Goal: Task Accomplishment & Management: Complete application form

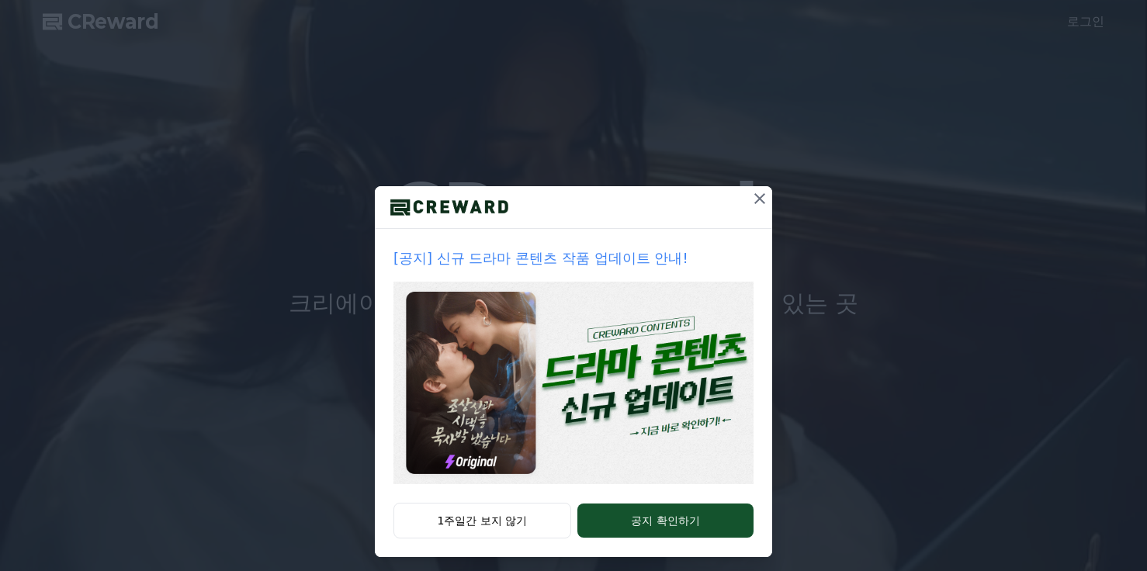
click at [755, 198] on icon at bounding box center [760, 198] width 11 height 11
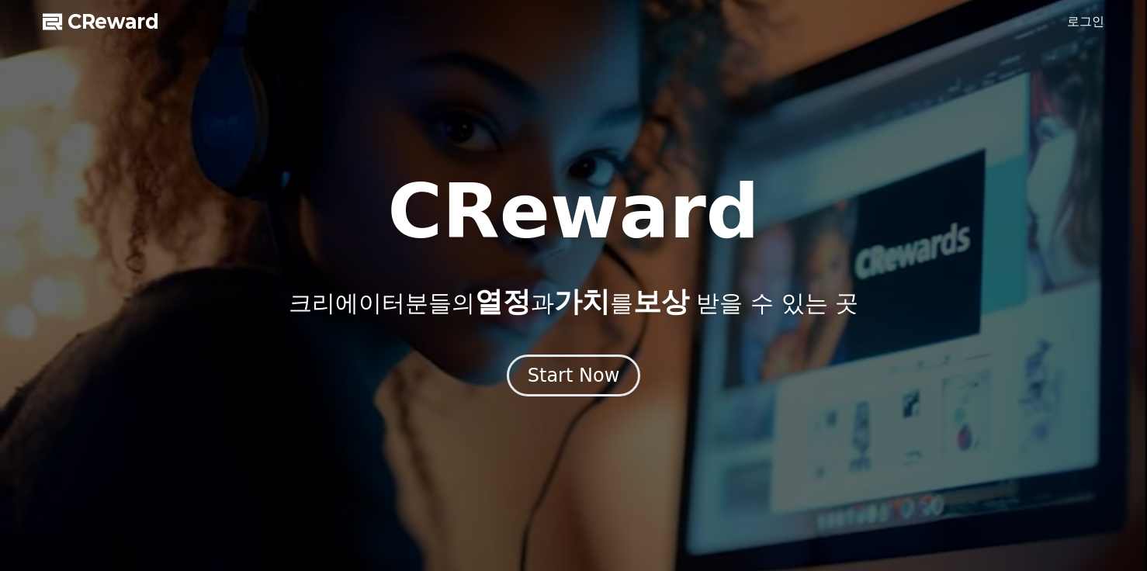
click at [1080, 22] on link "로그인" at bounding box center [1085, 21] width 37 height 19
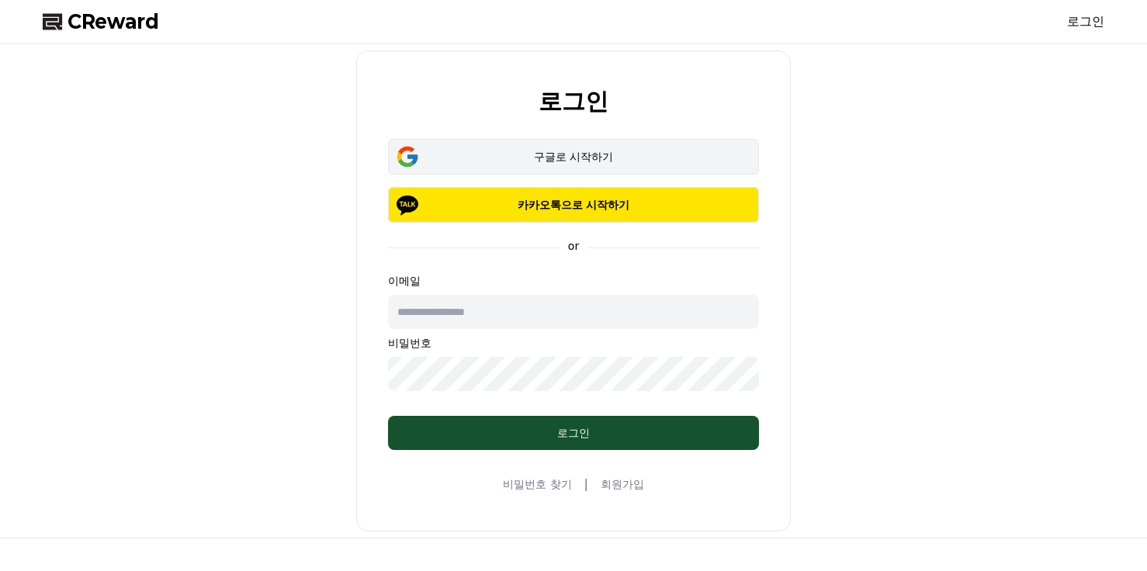
click at [561, 148] on button "구글로 시작하기" at bounding box center [573, 157] width 371 height 36
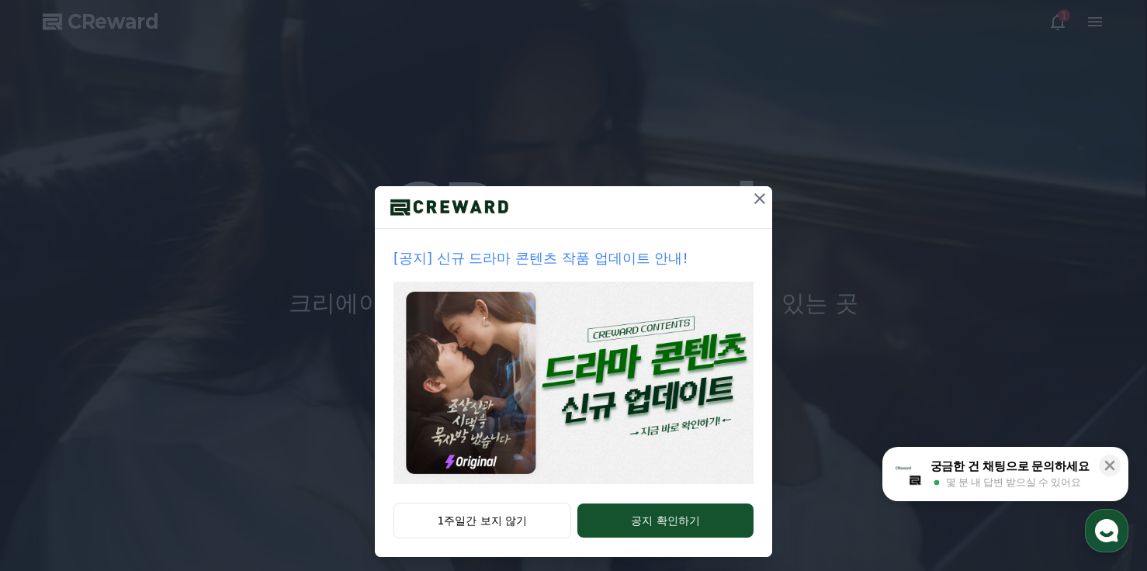
click at [755, 195] on icon at bounding box center [760, 198] width 19 height 19
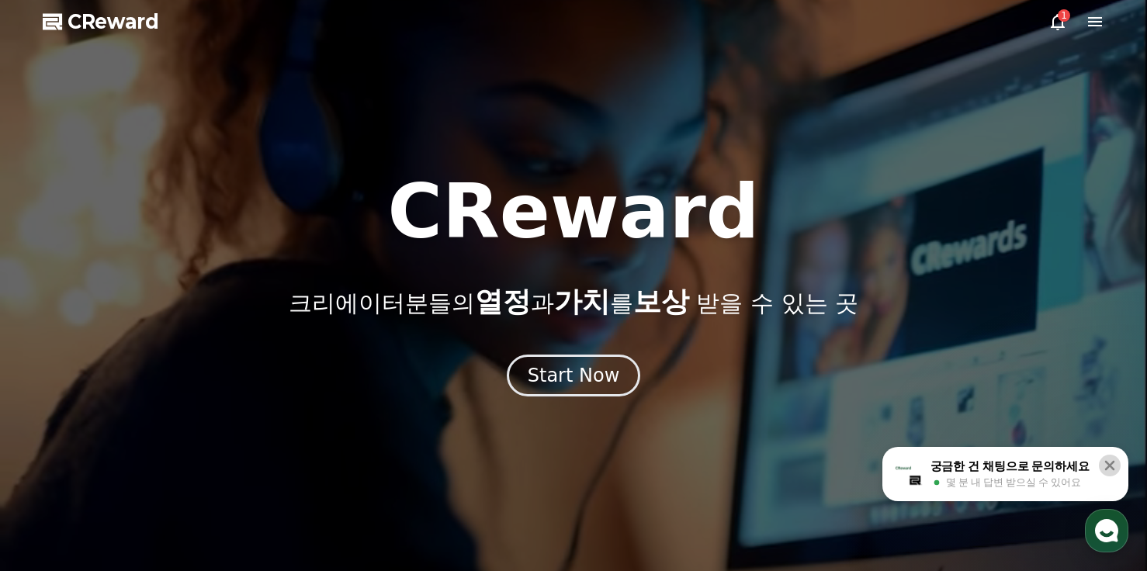
click at [1116, 460] on icon at bounding box center [1110, 466] width 16 height 16
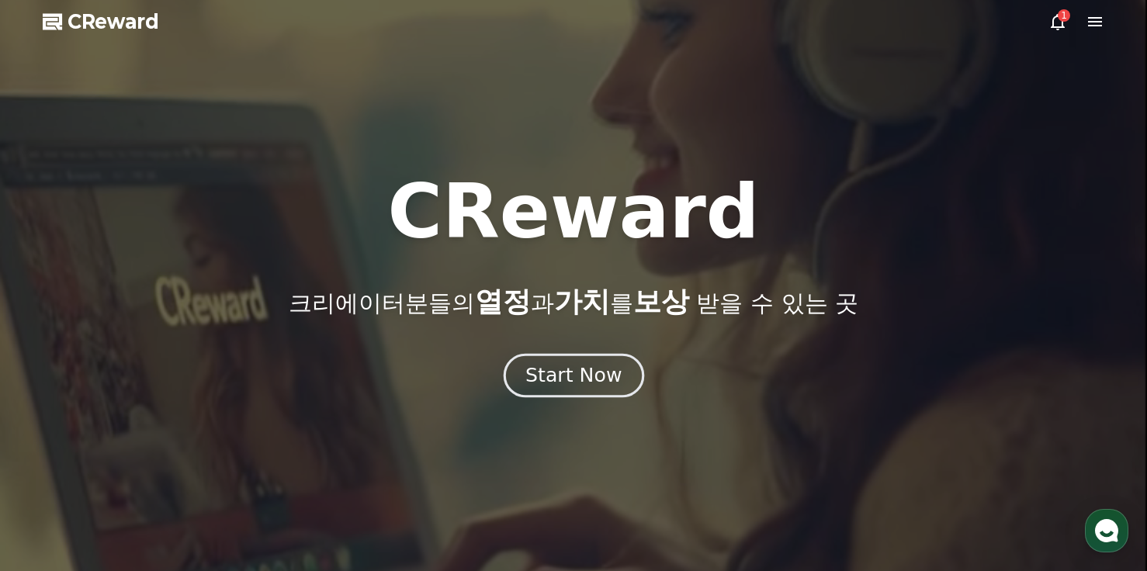
click at [570, 364] on div "Start Now" at bounding box center [574, 376] width 96 height 26
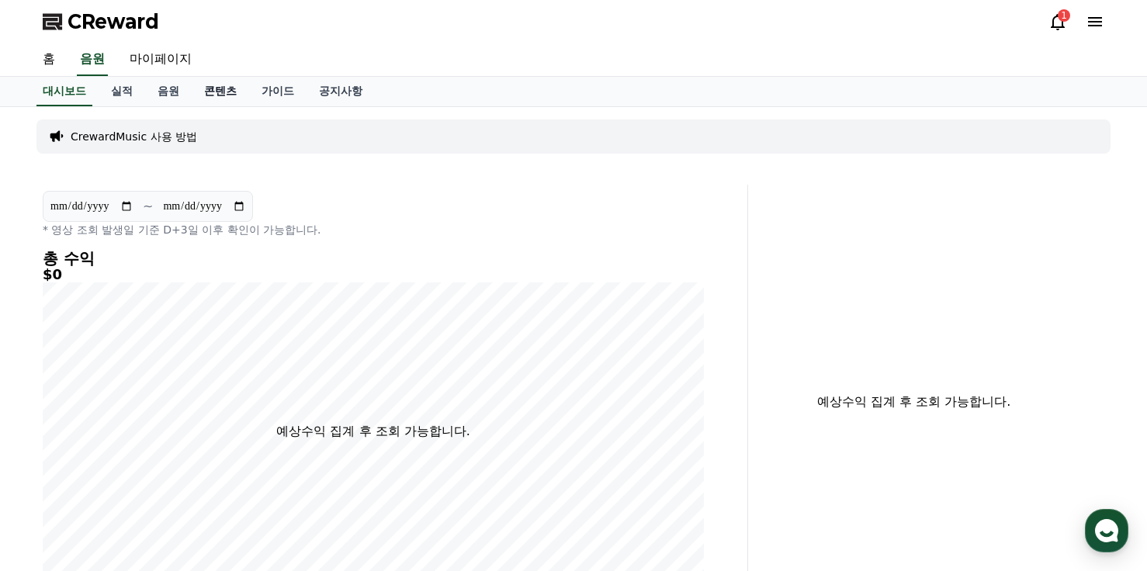
click at [218, 91] on link "콘텐츠" at bounding box center [220, 92] width 57 height 30
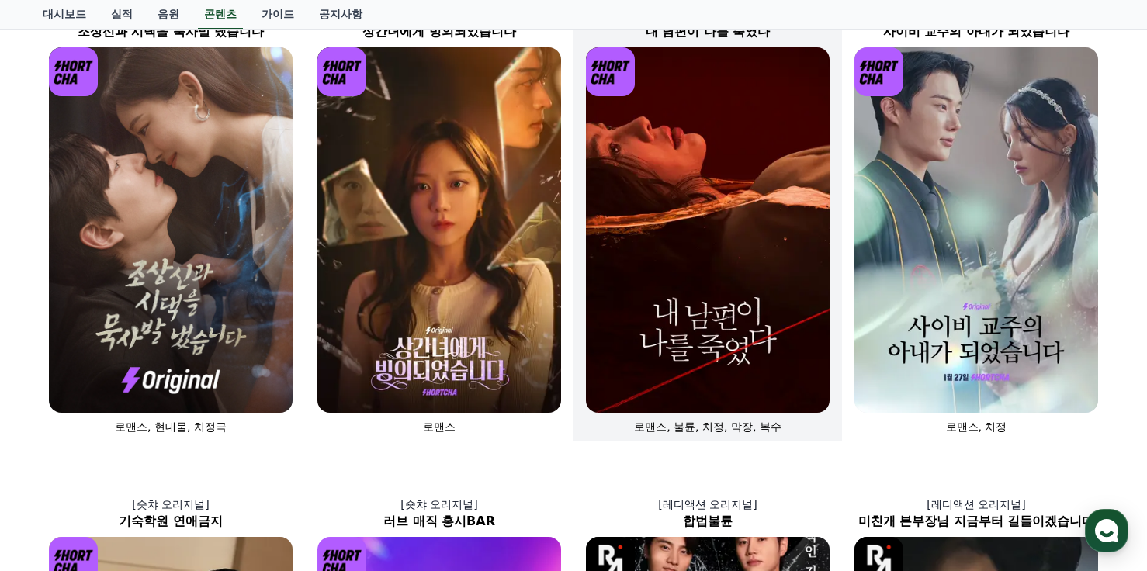
scroll to position [155, 0]
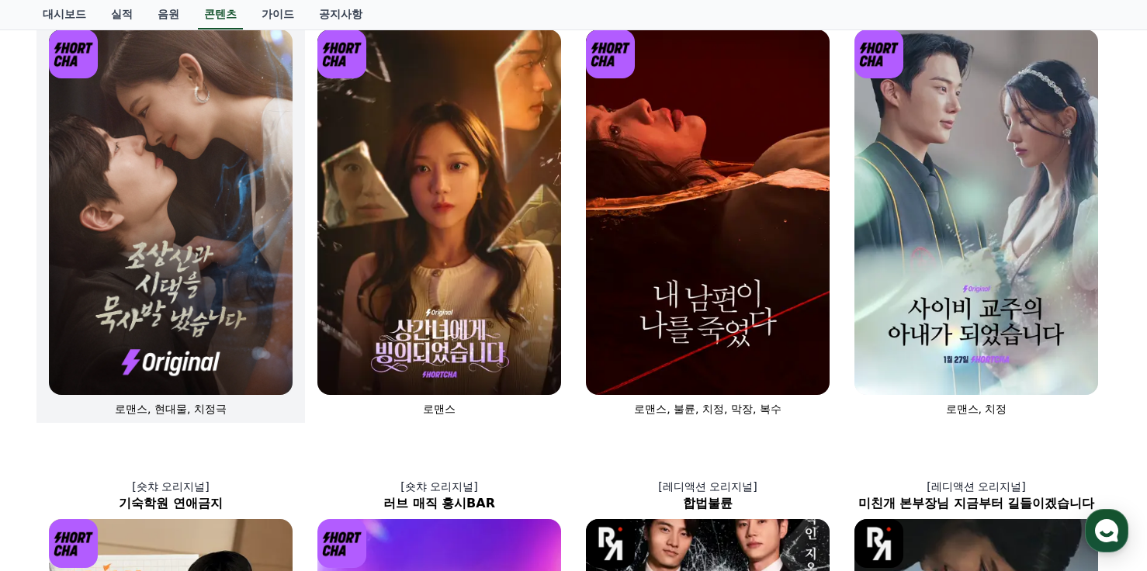
click at [168, 236] on img at bounding box center [171, 213] width 244 height 366
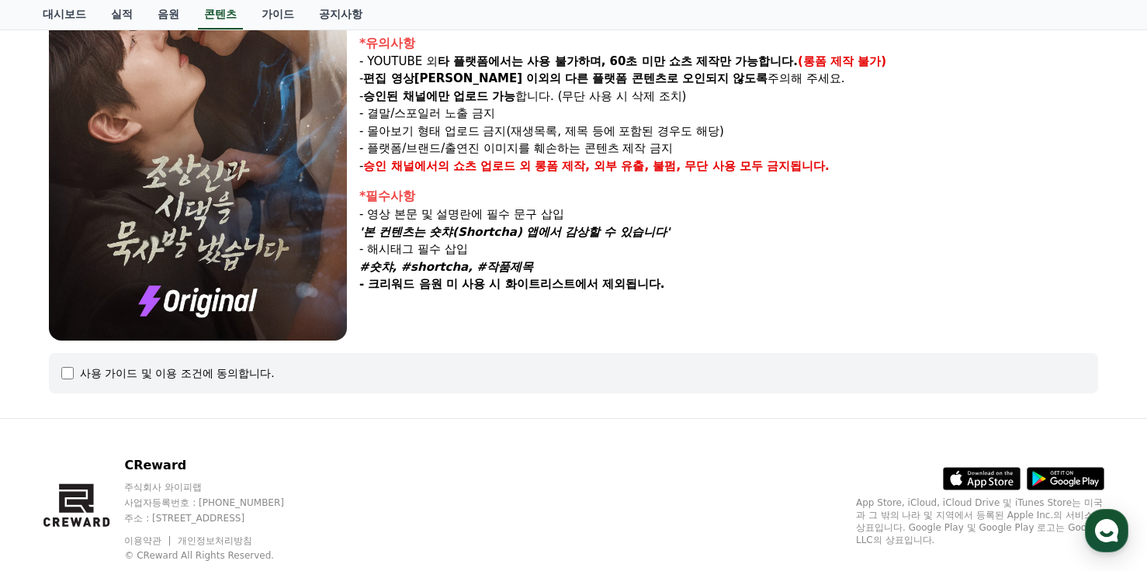
scroll to position [307, 0]
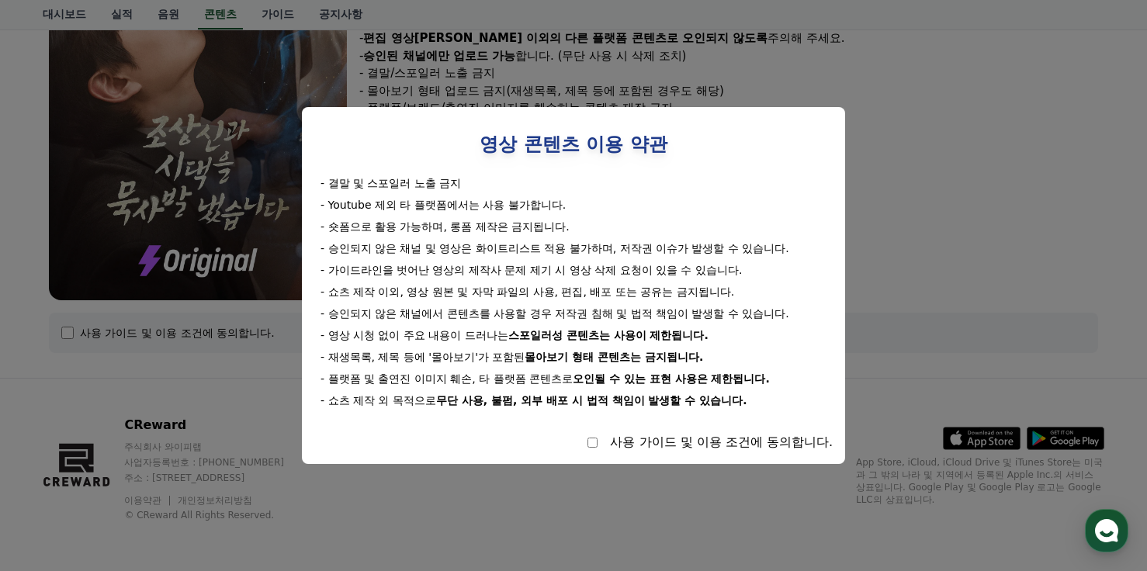
select select
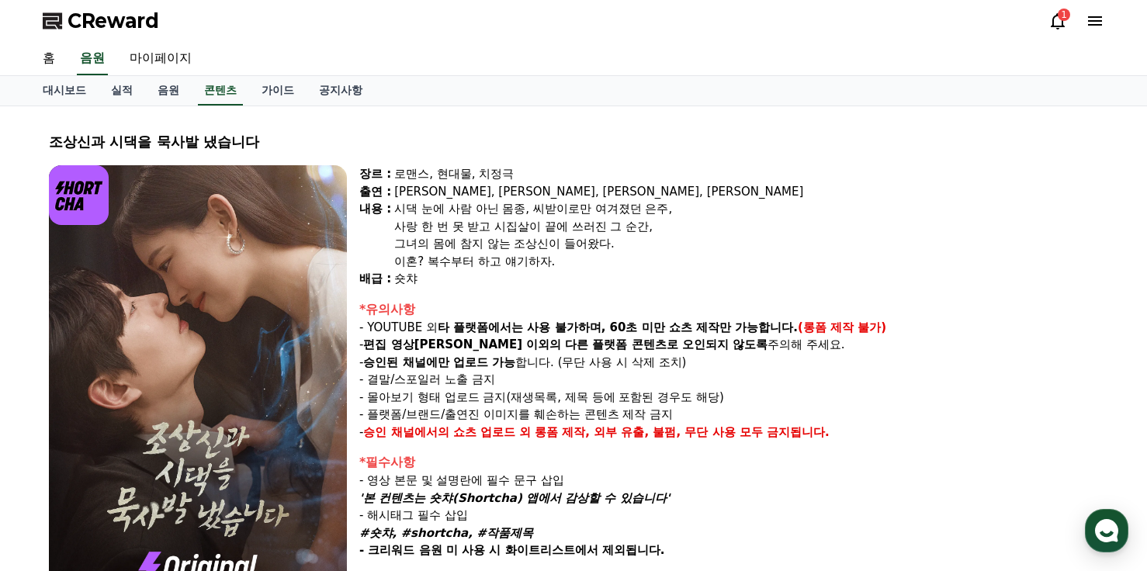
scroll to position [0, 0]
click at [166, 56] on link "마이페이지" at bounding box center [160, 59] width 87 height 33
select select "**********"
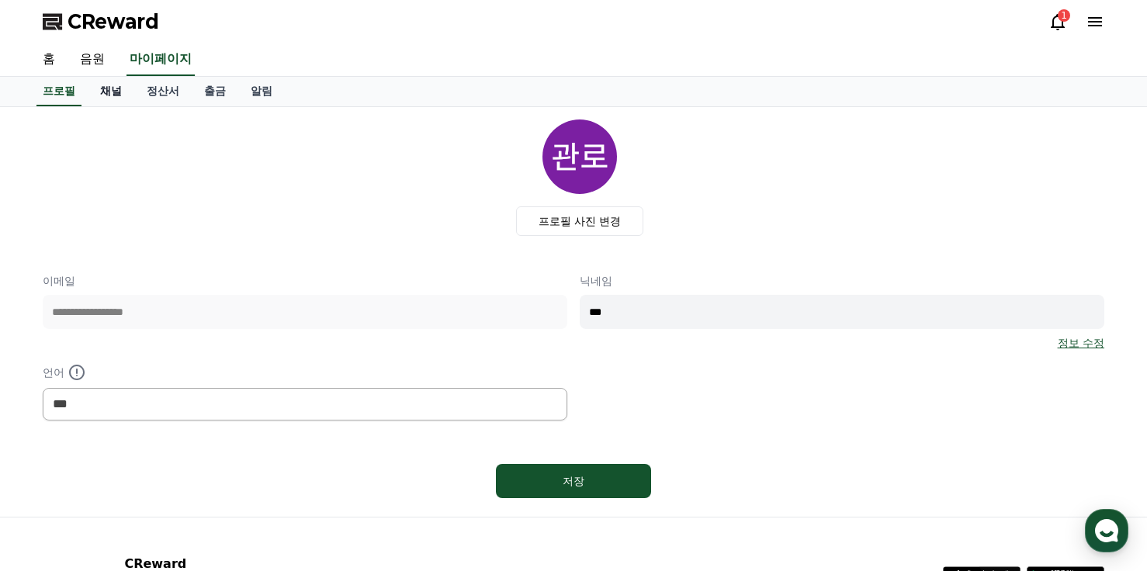
click at [113, 91] on link "채널" at bounding box center [111, 92] width 47 height 30
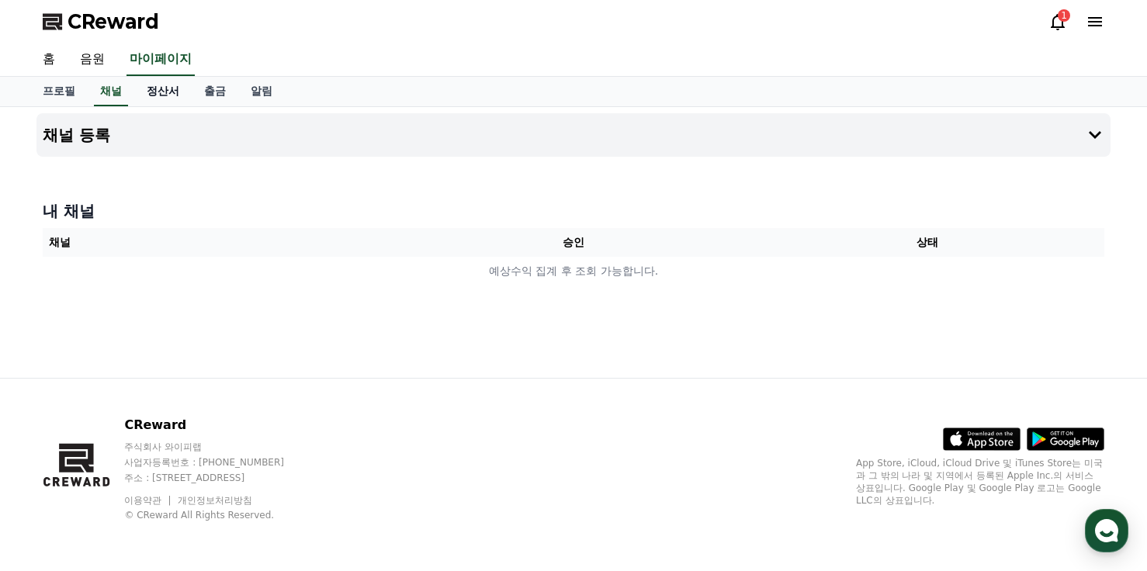
click at [165, 91] on link "정산서" at bounding box center [162, 92] width 57 height 30
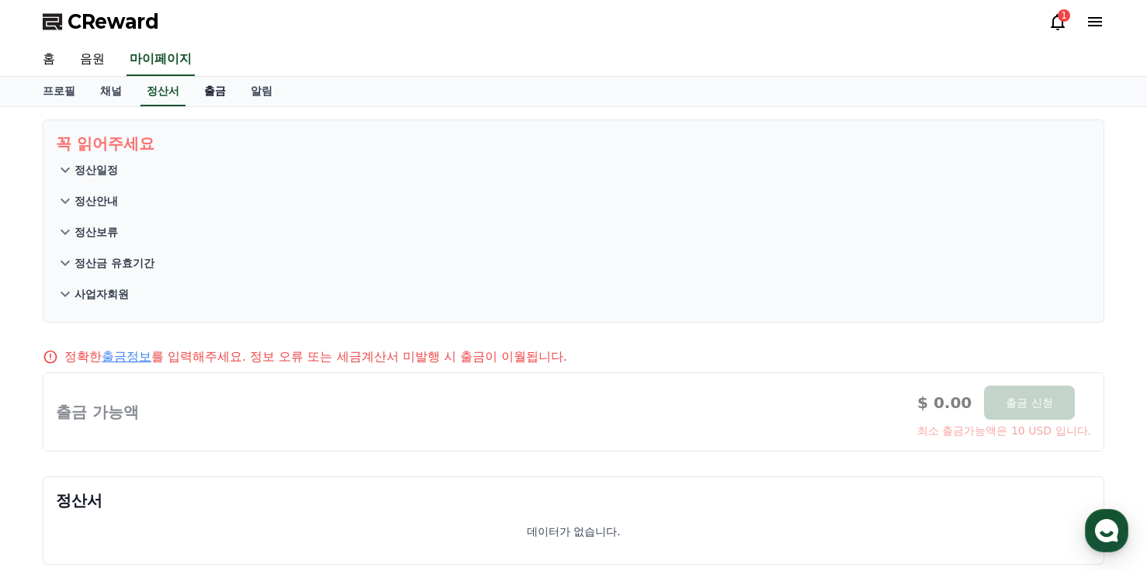
click at [211, 91] on link "출금" at bounding box center [215, 92] width 47 height 30
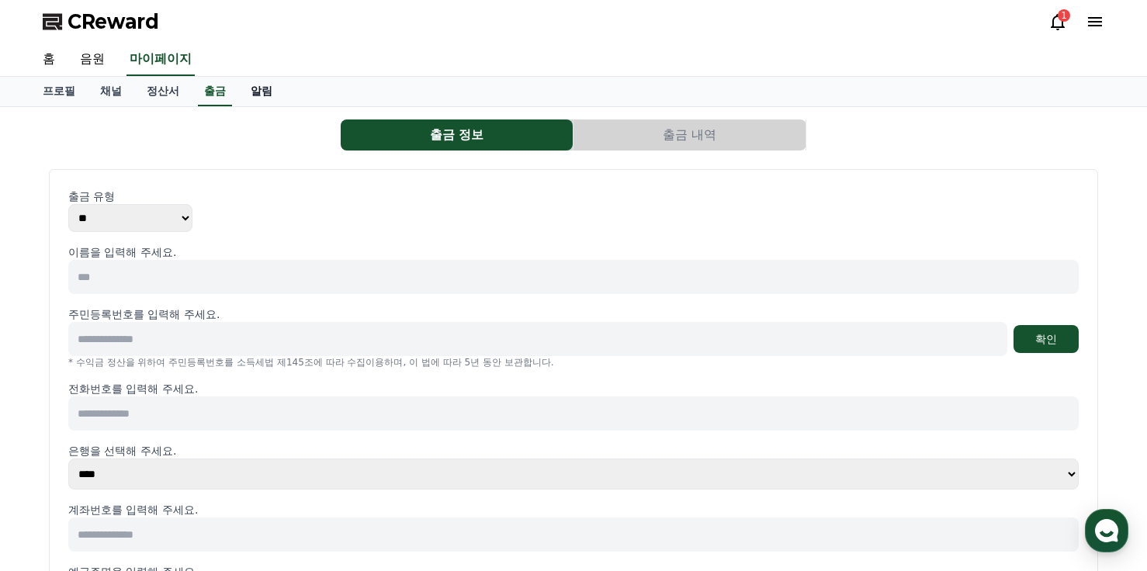
click at [269, 84] on link "알림" at bounding box center [261, 92] width 47 height 30
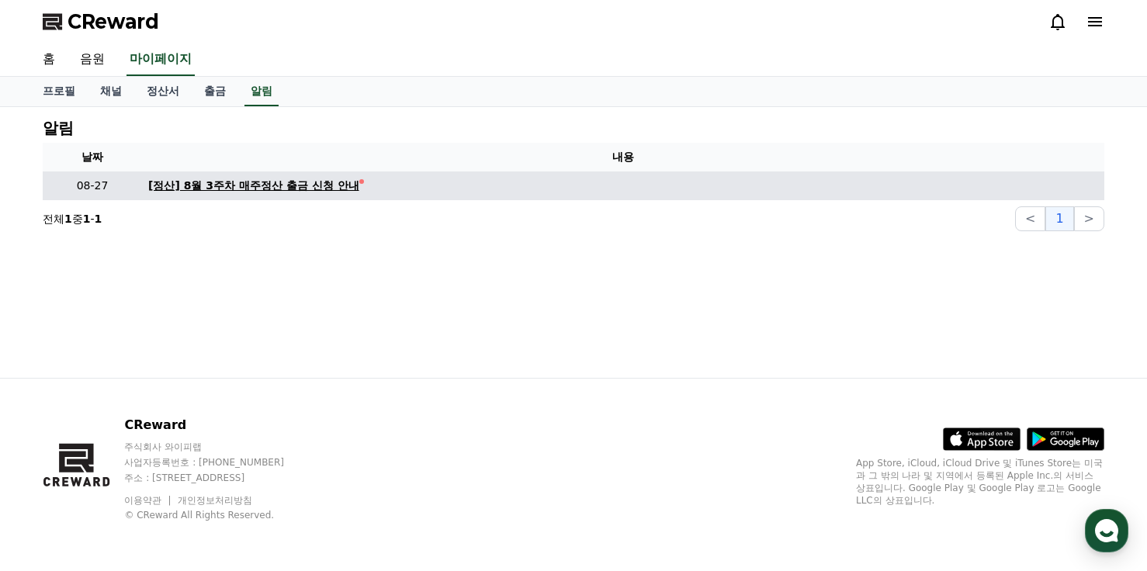
click at [293, 183] on div "[정산] 8월 3주차 매주정산 출금 신청 안내" at bounding box center [253, 186] width 211 height 16
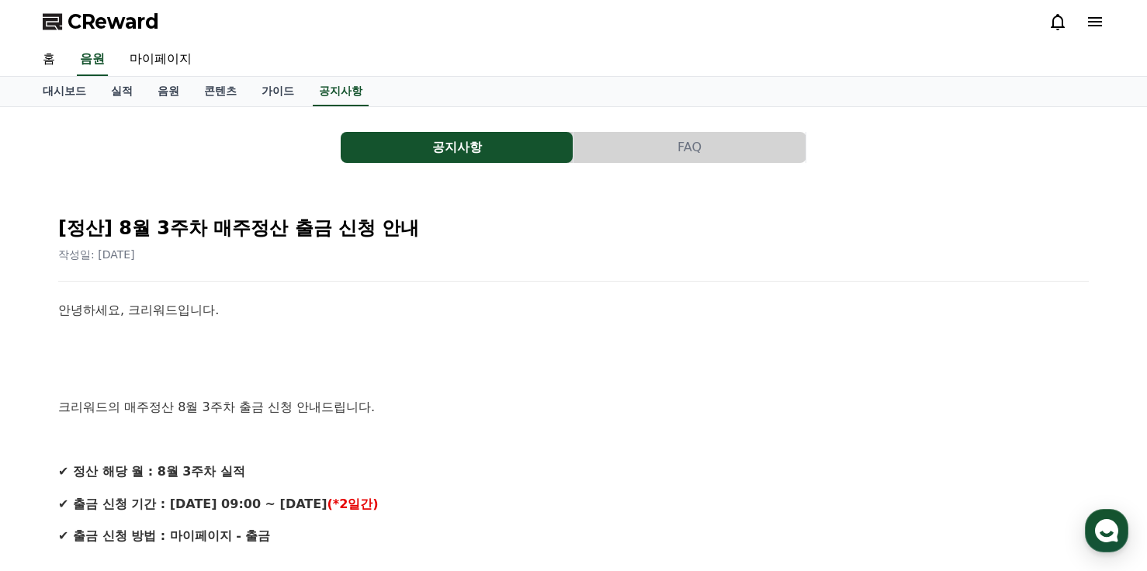
click at [104, 23] on span "CReward" at bounding box center [114, 21] width 92 height 25
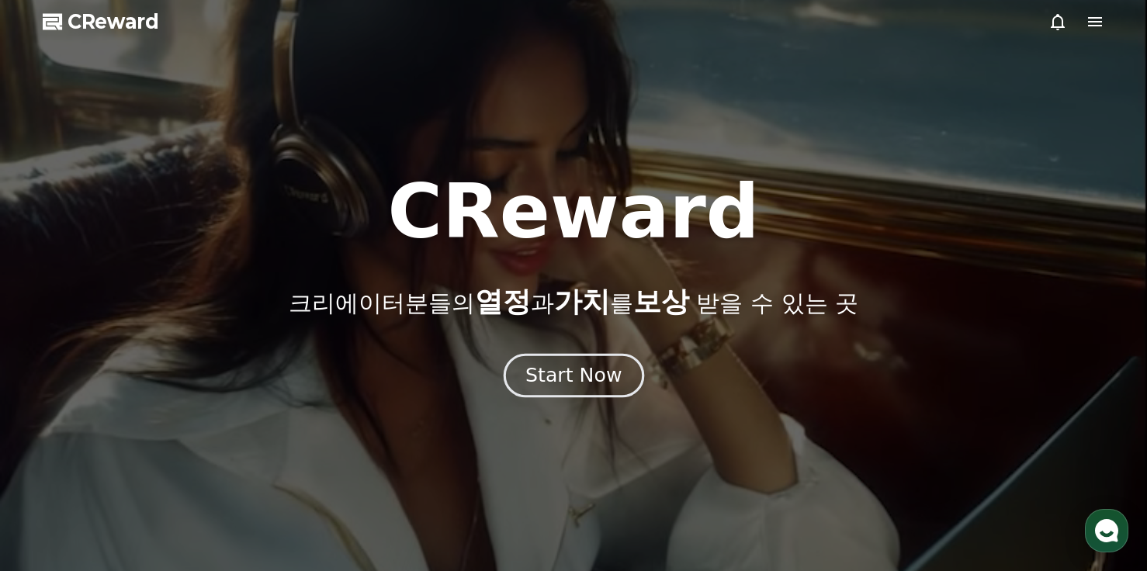
click at [589, 368] on div "Start Now" at bounding box center [574, 376] width 96 height 26
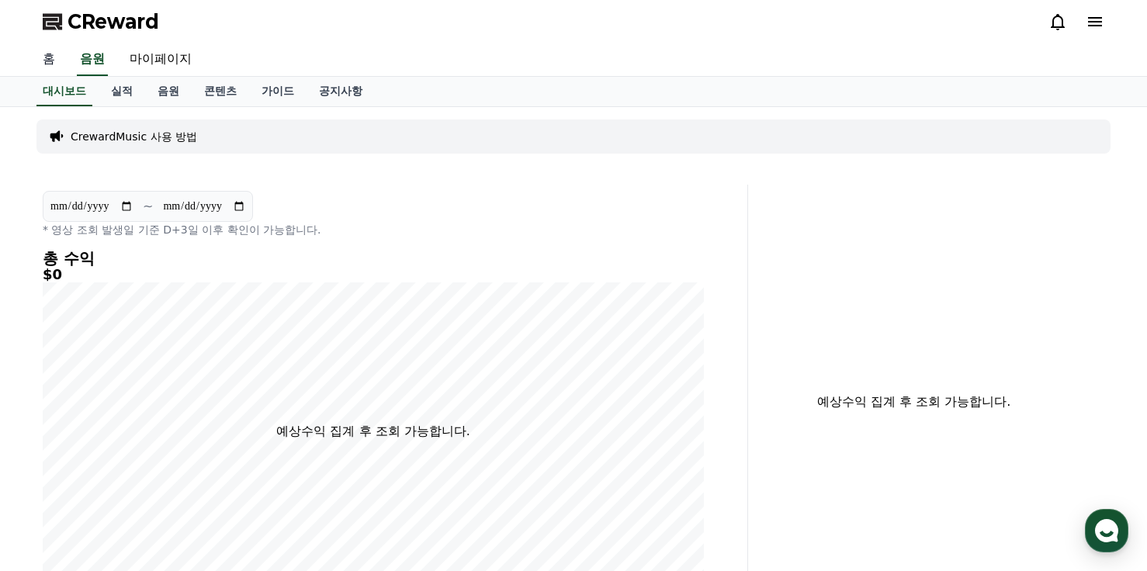
click at [51, 61] on link "홈" at bounding box center [48, 59] width 37 height 33
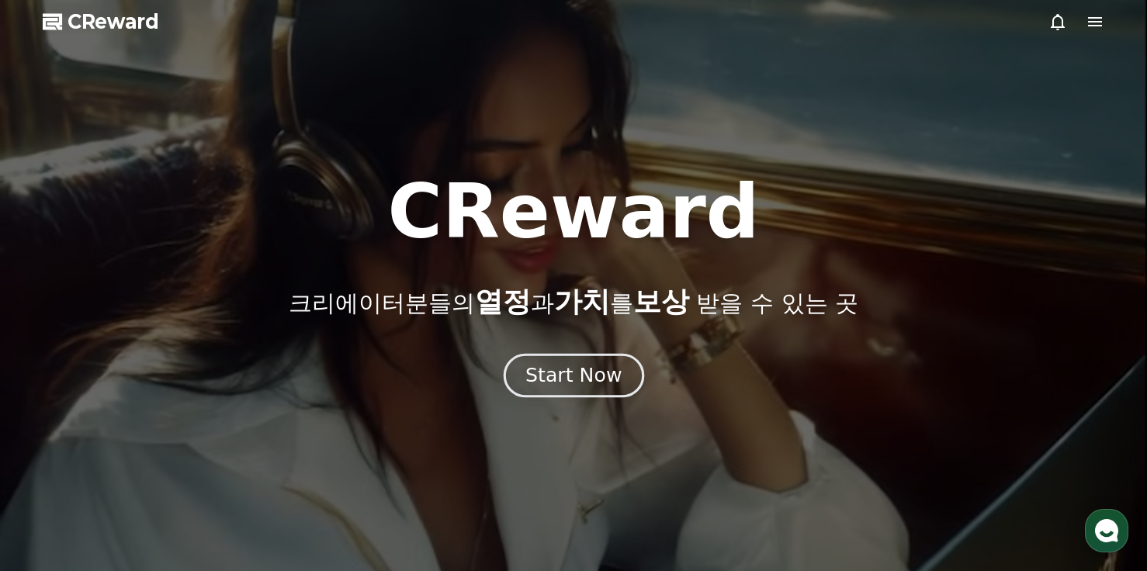
click at [588, 370] on div "Start Now" at bounding box center [574, 376] width 96 height 26
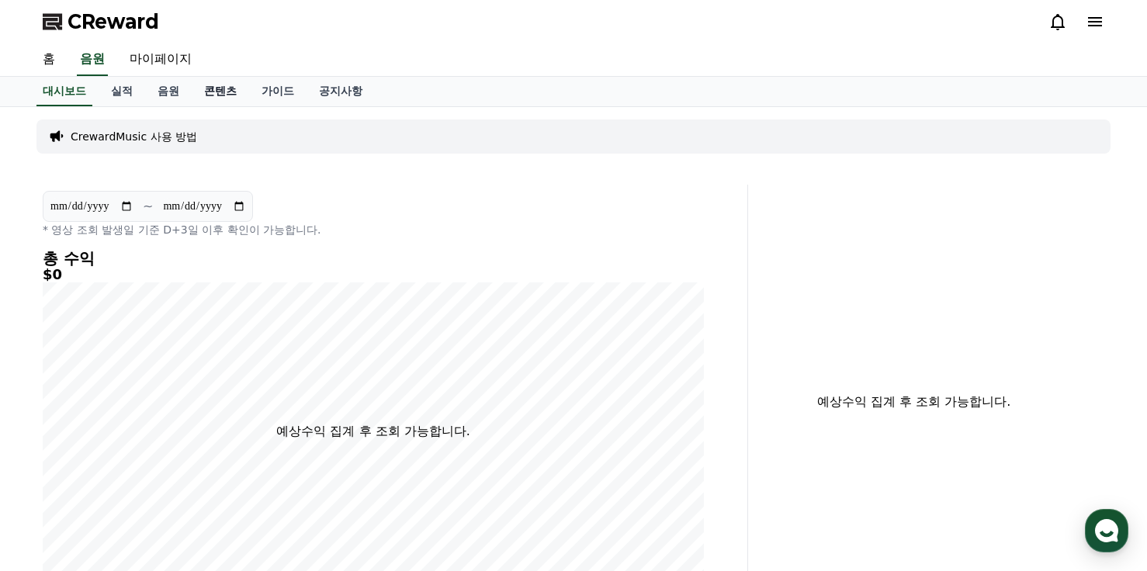
click at [220, 89] on link "콘텐츠" at bounding box center [220, 92] width 57 height 30
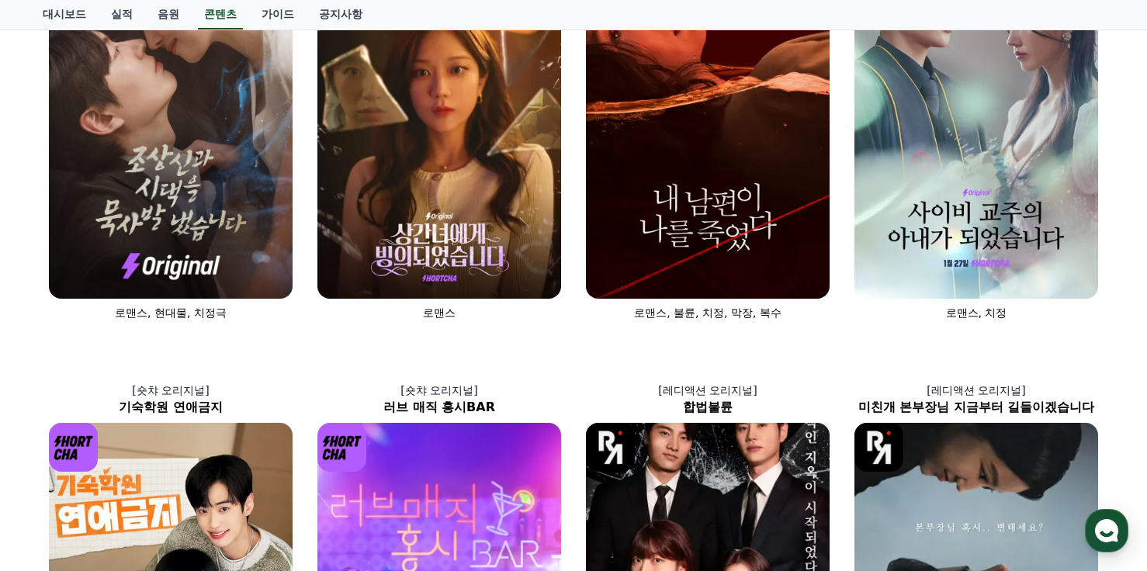
scroll to position [106, 0]
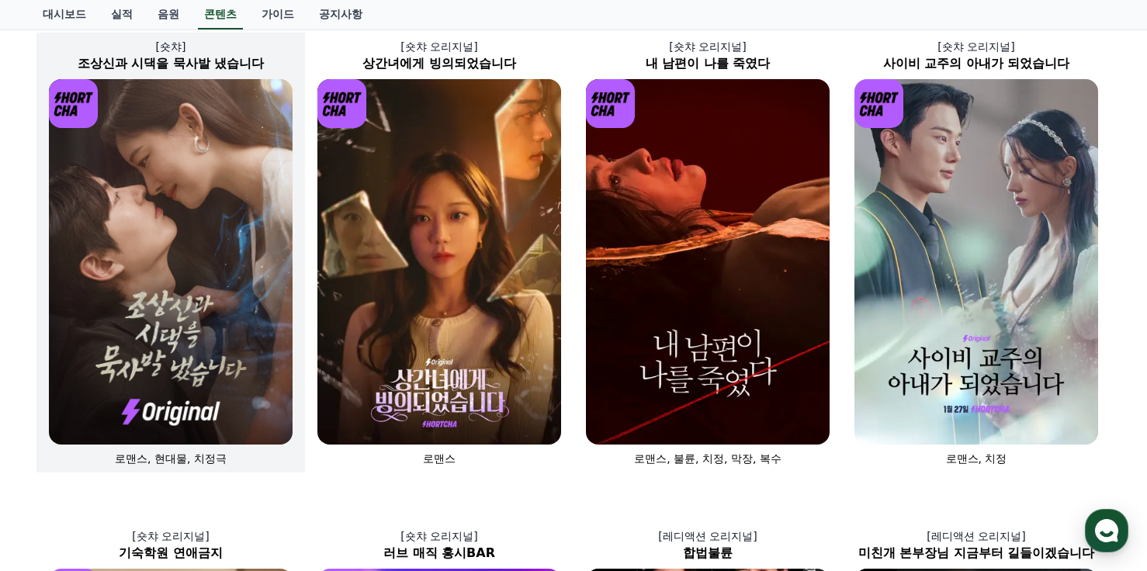
click at [216, 358] on img at bounding box center [171, 262] width 244 height 366
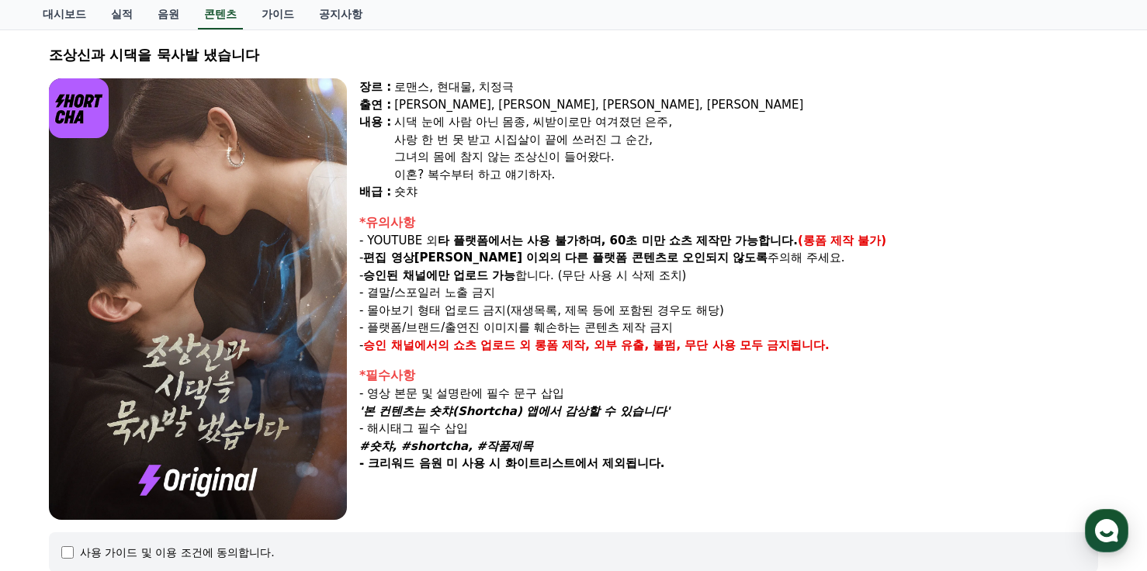
scroll to position [307, 0]
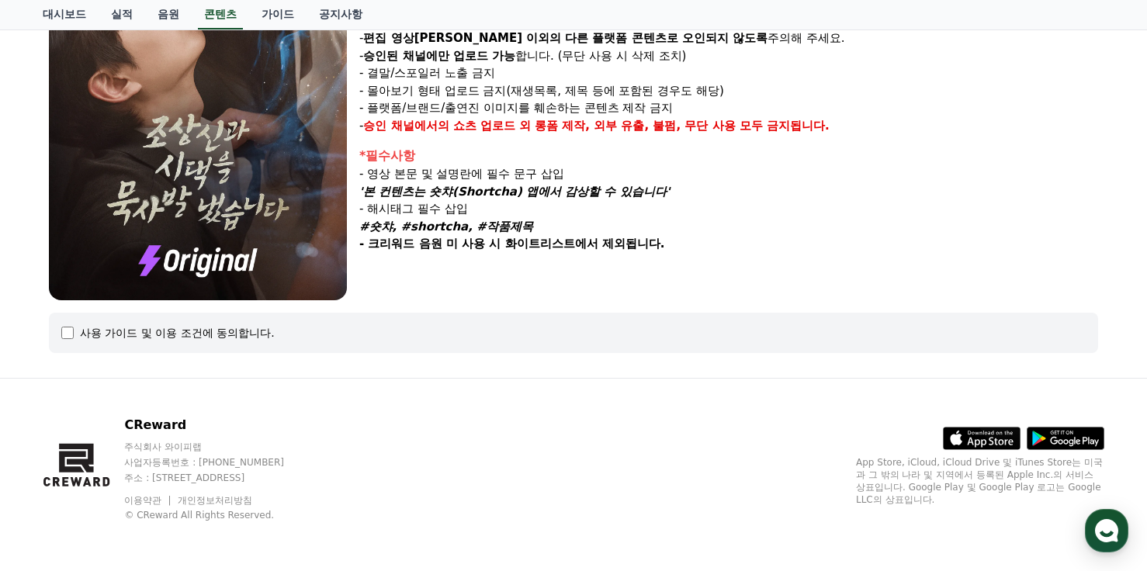
click at [68, 325] on div "사용 가이드 및 이용 조건에 동의합니다." at bounding box center [573, 333] width 1025 height 16
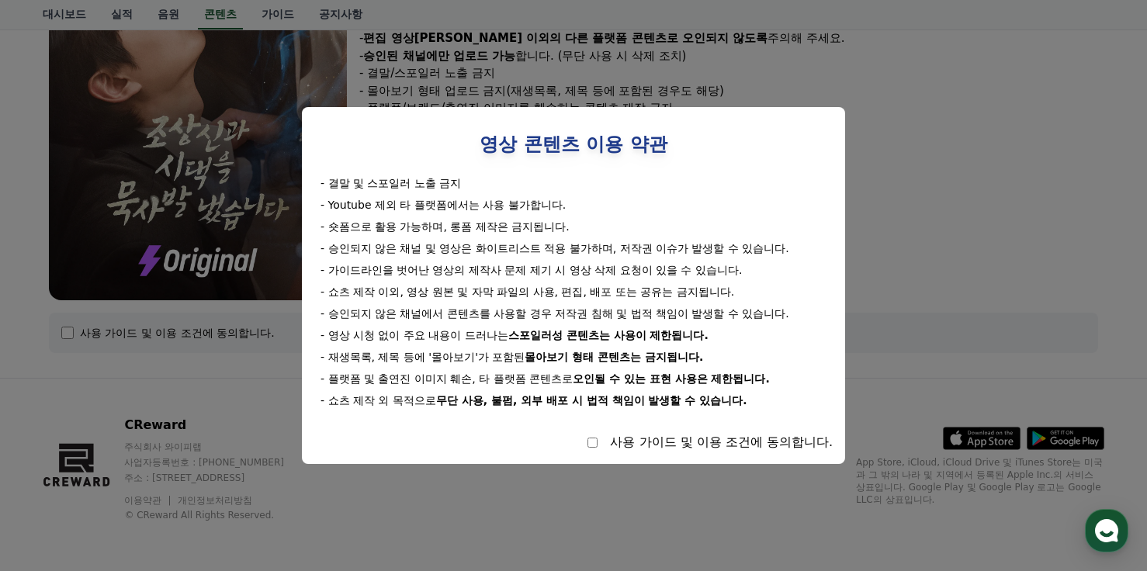
select select
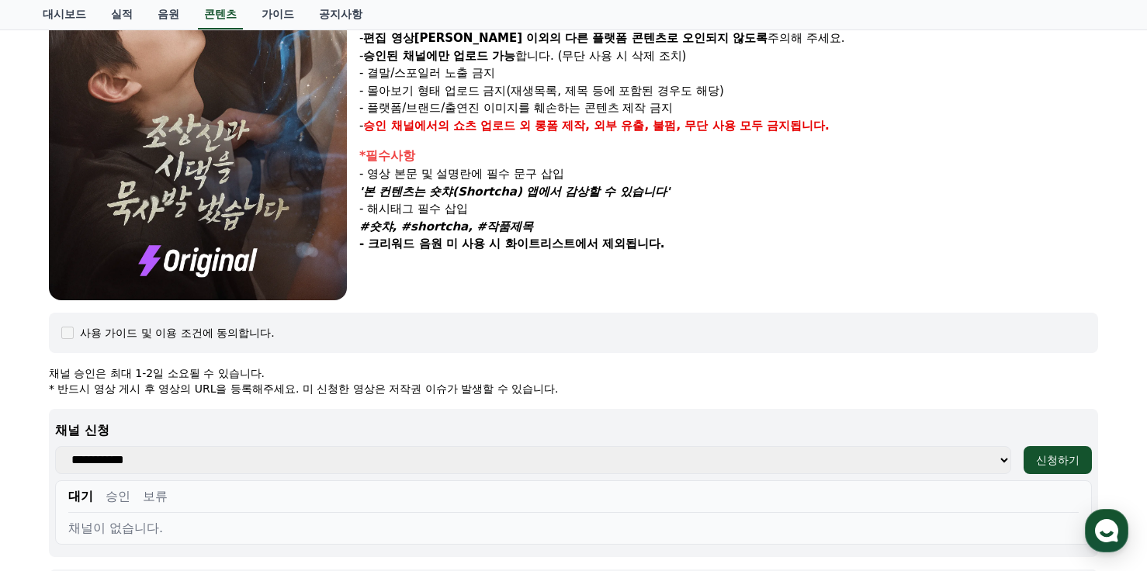
click at [1005, 460] on select "**********" at bounding box center [533, 460] width 956 height 28
click at [966, 460] on select "**********" at bounding box center [533, 460] width 956 height 28
click at [1054, 459] on div "신청하기" at bounding box center [1057, 461] width 43 height 16
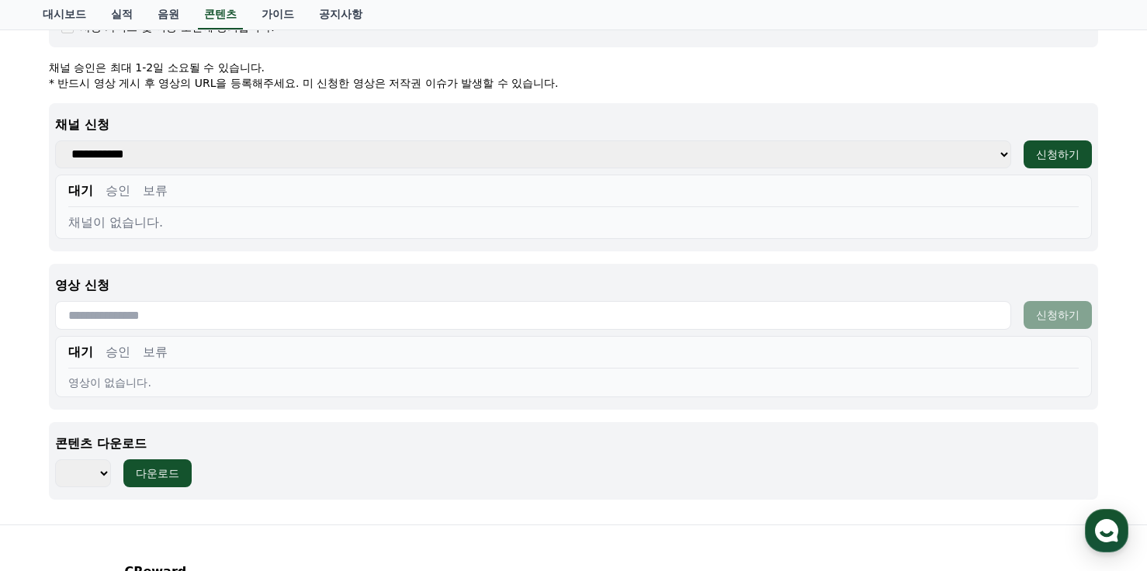
scroll to position [618, 0]
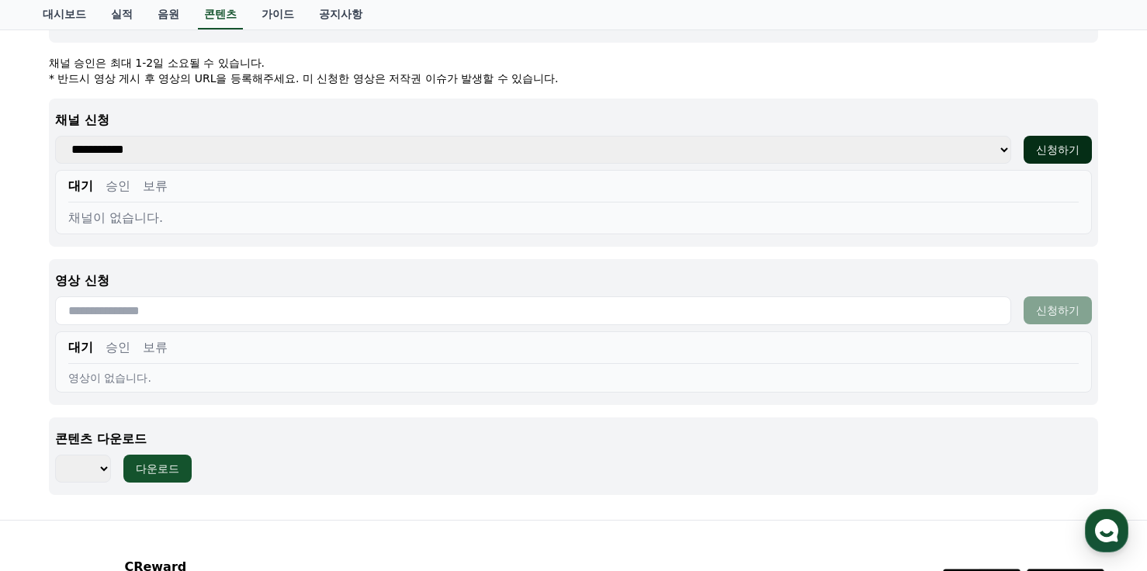
click at [1060, 148] on div "신청하기" at bounding box center [1057, 150] width 43 height 16
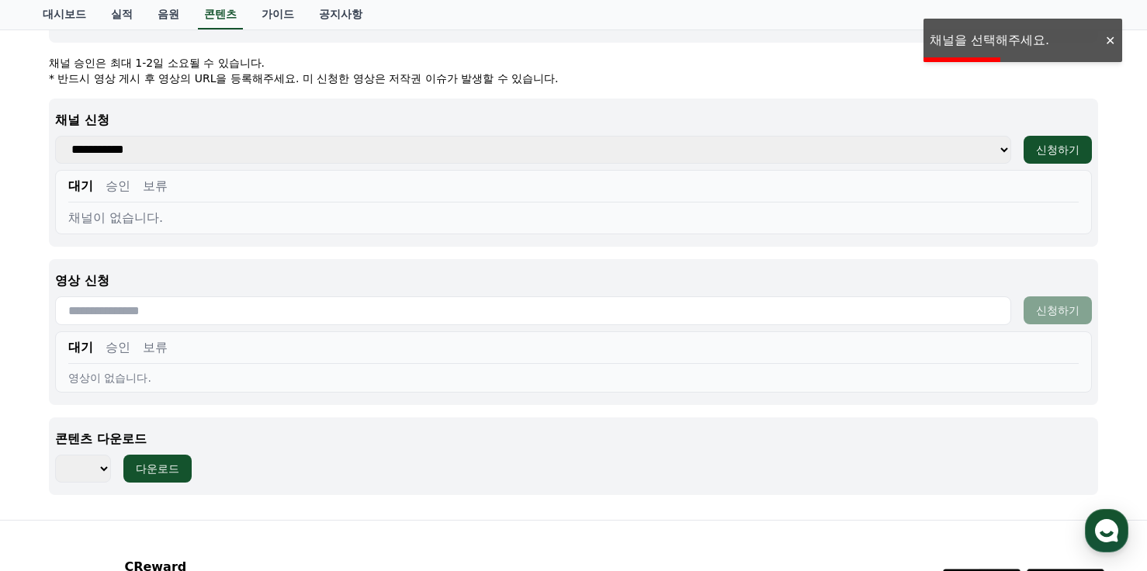
click at [983, 151] on select "**********" at bounding box center [533, 150] width 956 height 28
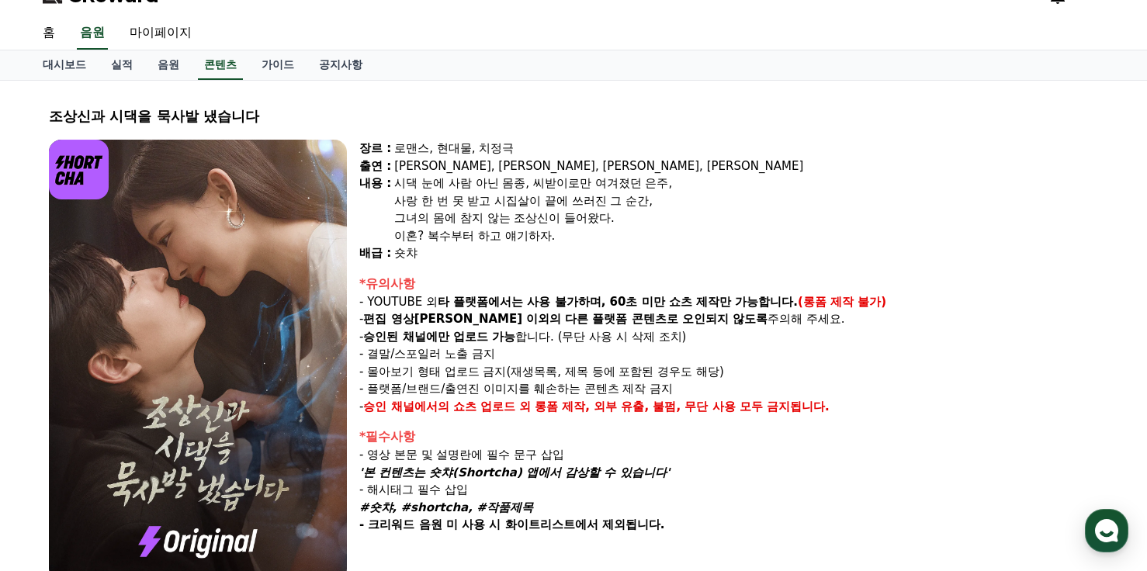
scroll to position [0, 0]
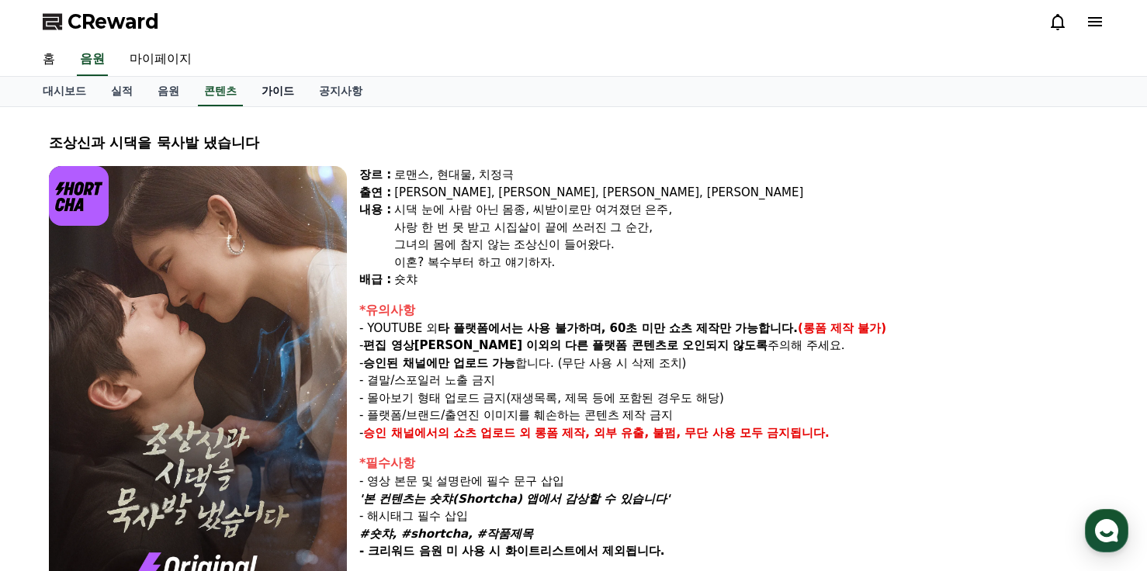
click at [276, 88] on link "가이드" at bounding box center [277, 92] width 57 height 30
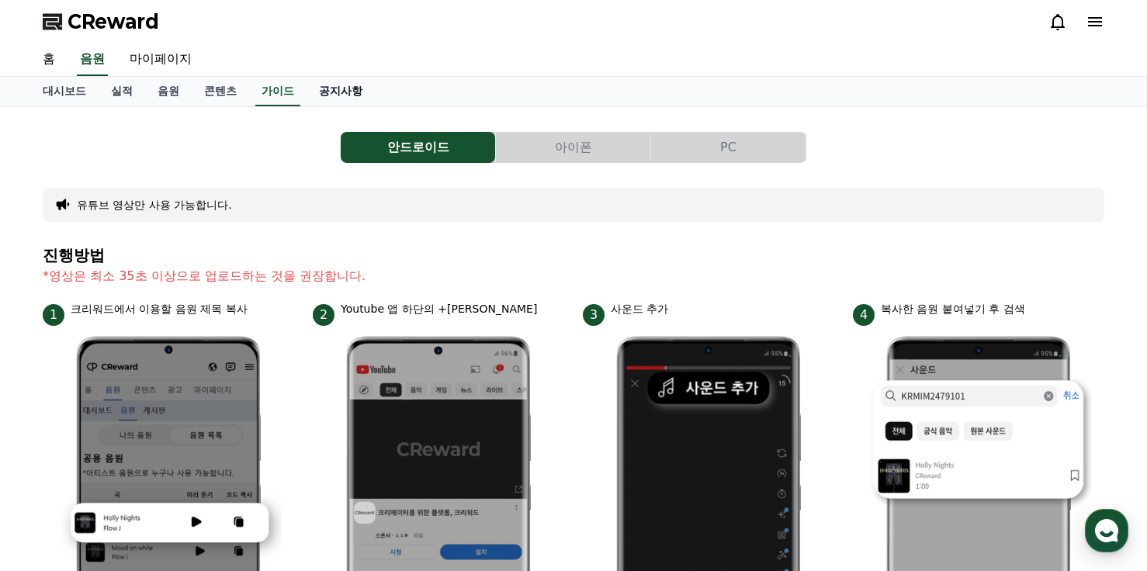
click at [341, 92] on link "공지사항" at bounding box center [341, 92] width 68 height 30
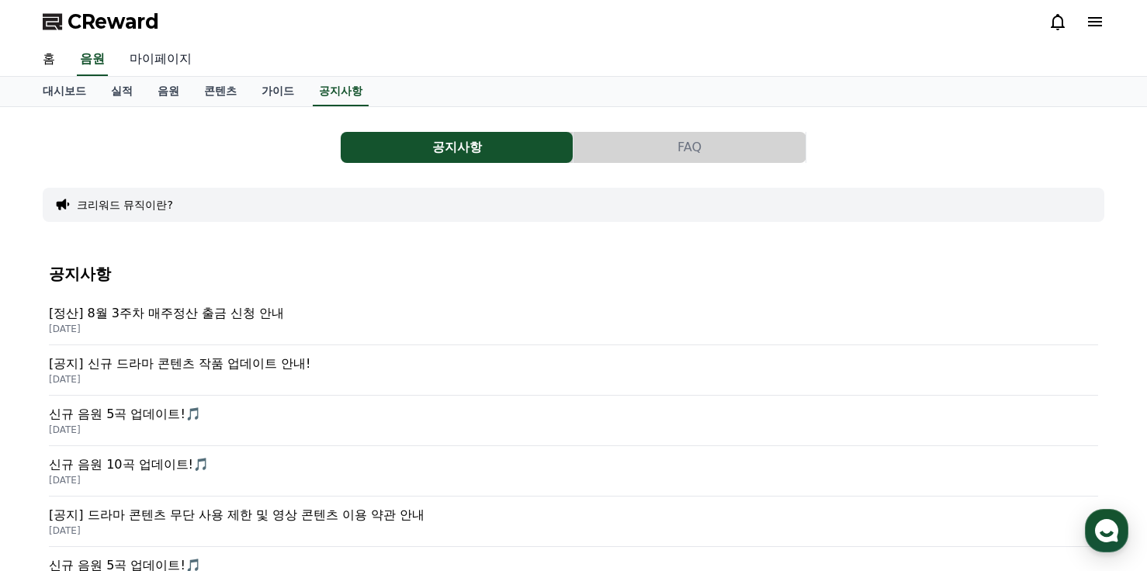
click at [161, 57] on link "마이페이지" at bounding box center [160, 59] width 87 height 33
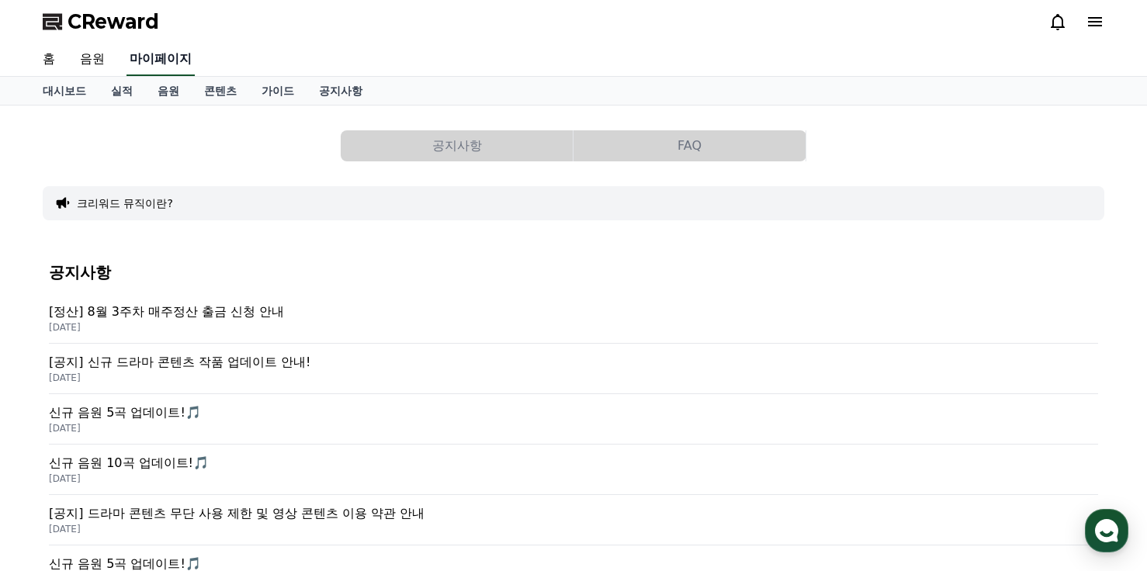
select select "**********"
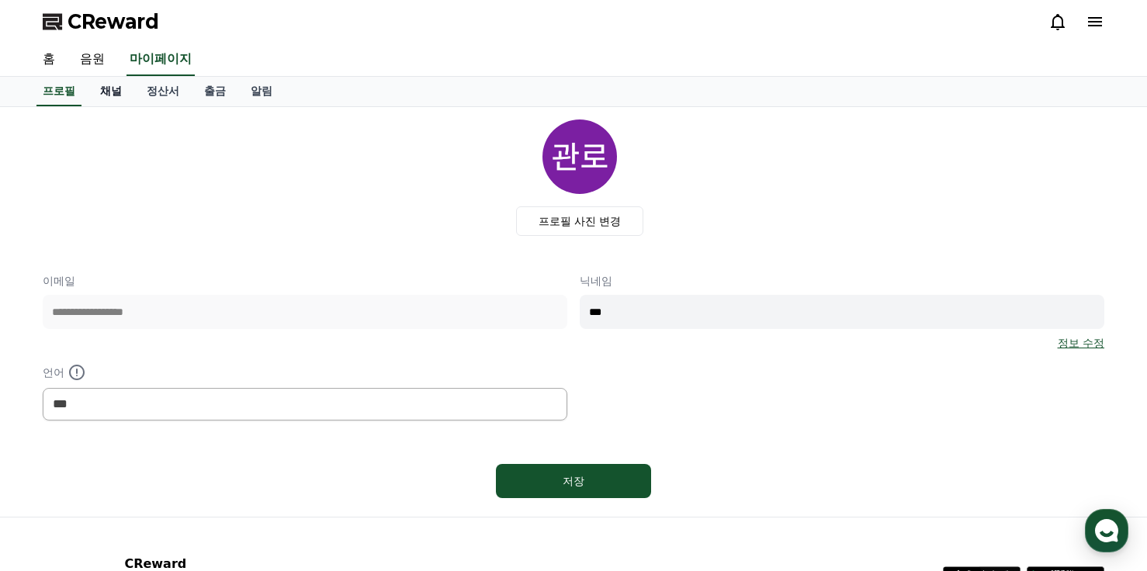
click at [110, 89] on link "채널" at bounding box center [111, 92] width 47 height 30
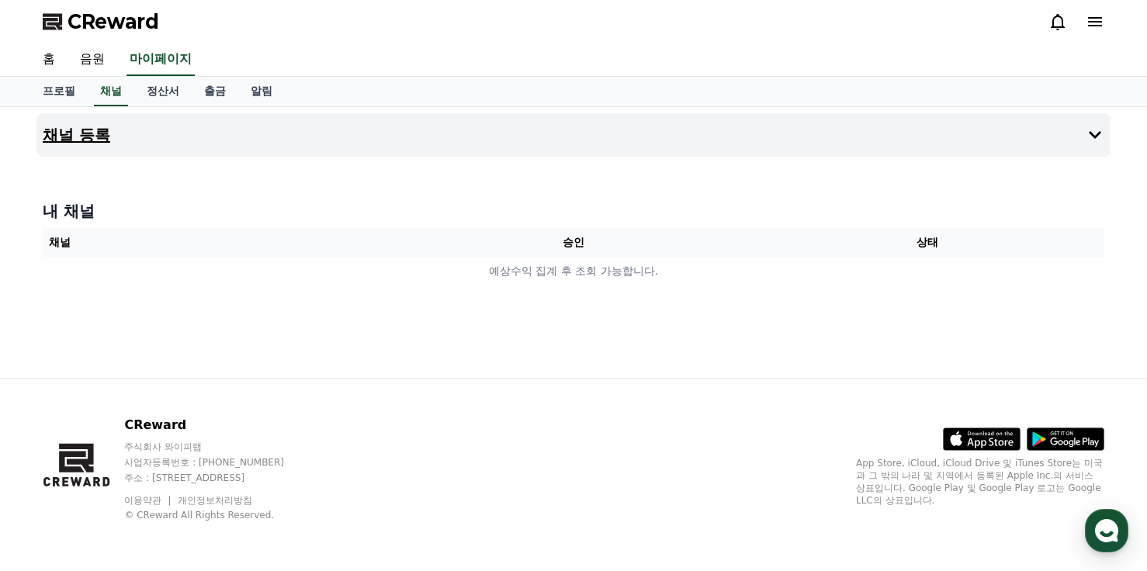
click at [1096, 134] on icon at bounding box center [1095, 135] width 19 height 19
